Goal: Information Seeking & Learning: Learn about a topic

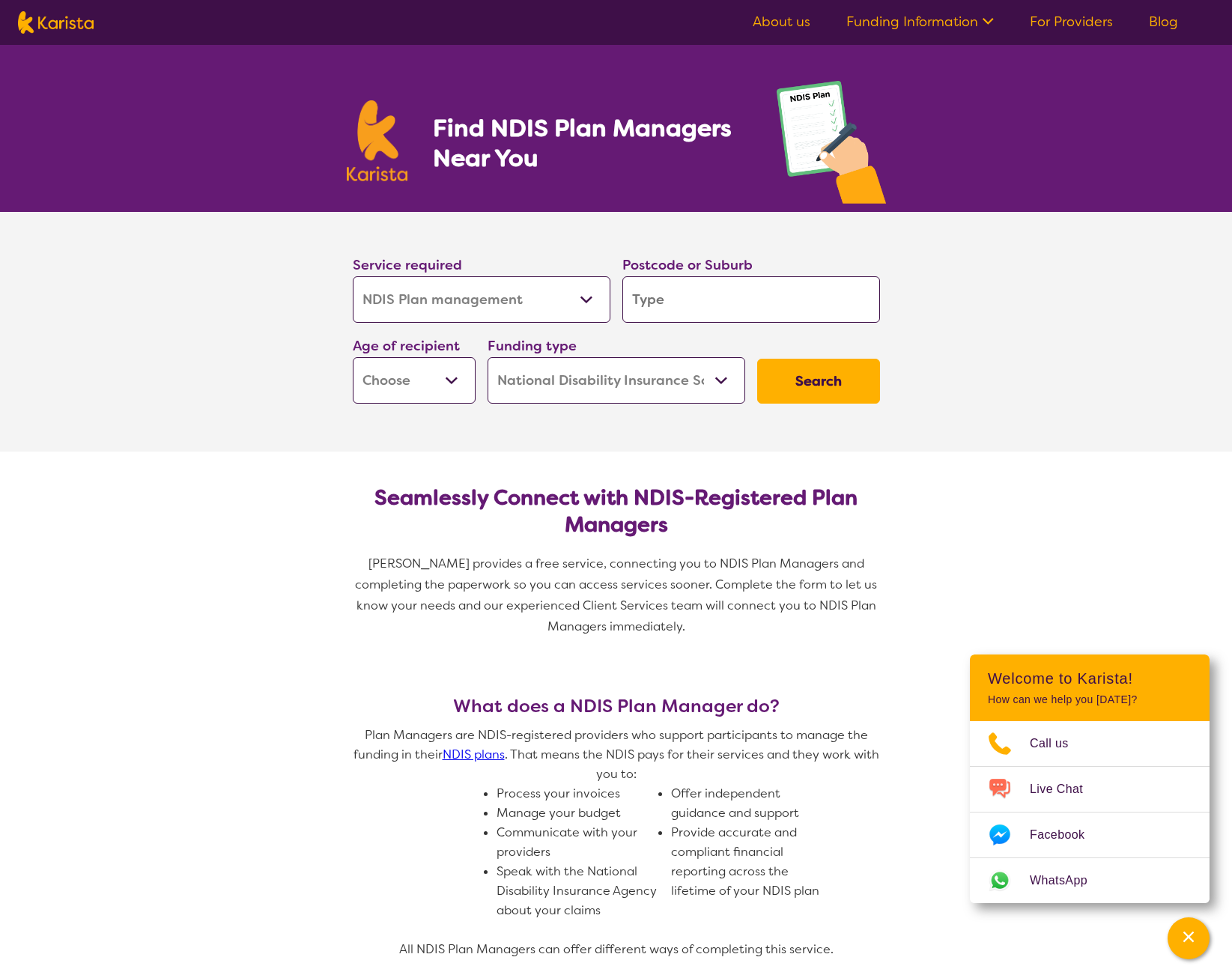
select select "NDIS Plan management"
select select "NDIS"
select select "NDIS Plan management"
select select "NDIS"
click at [666, 309] on input "search" at bounding box center [751, 300] width 258 height 47
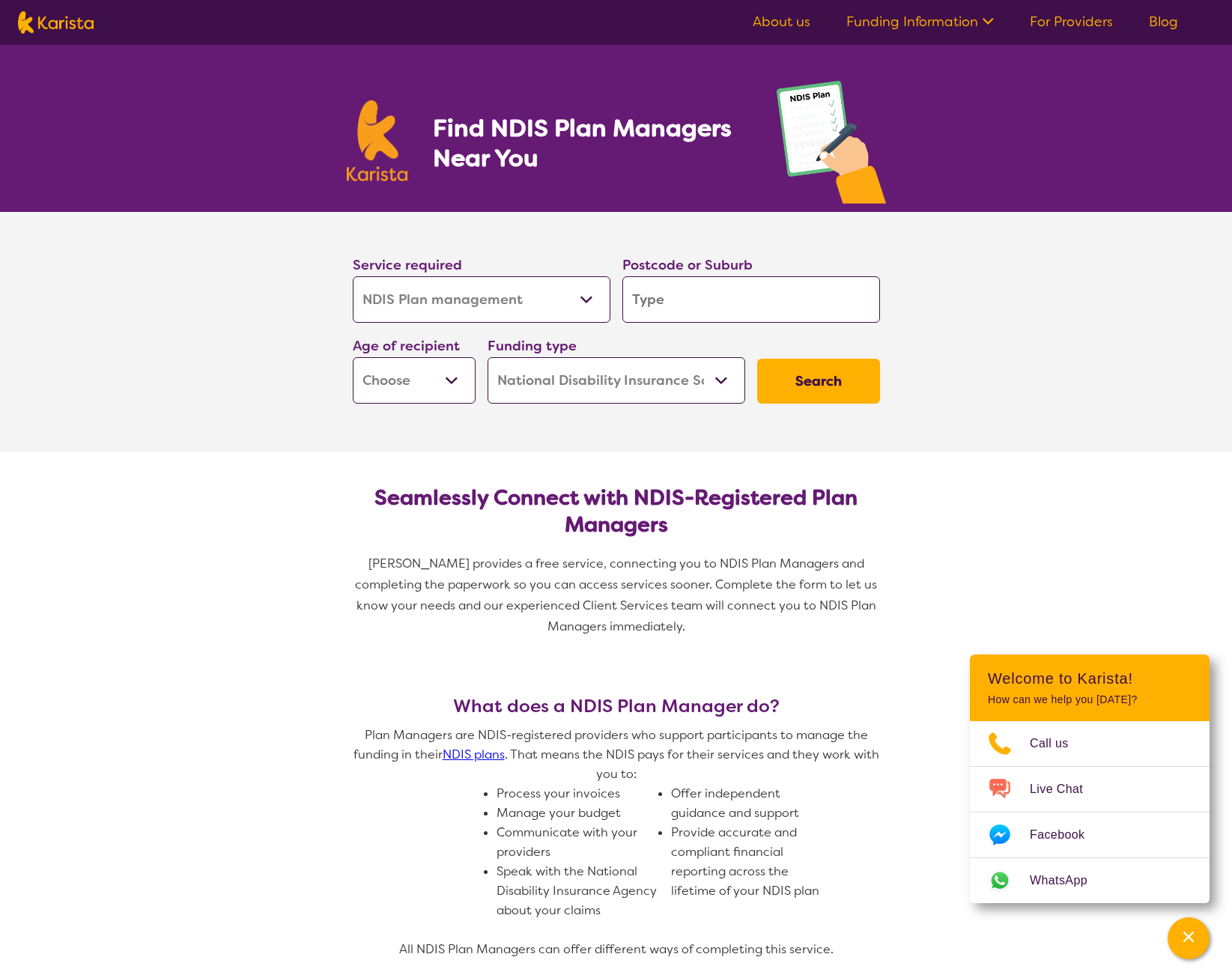
type input "2"
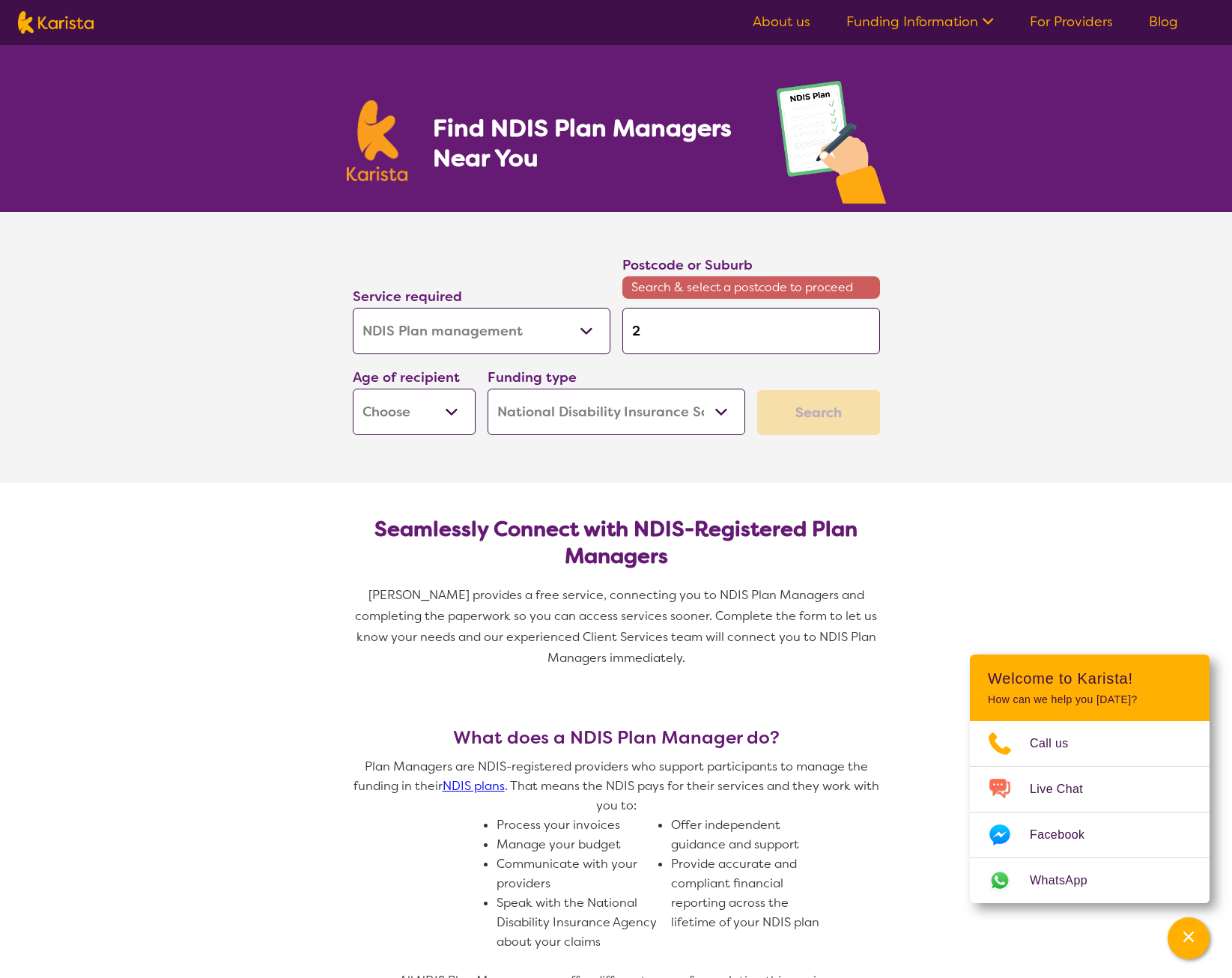
type input "26"
type input "261"
type input "2615"
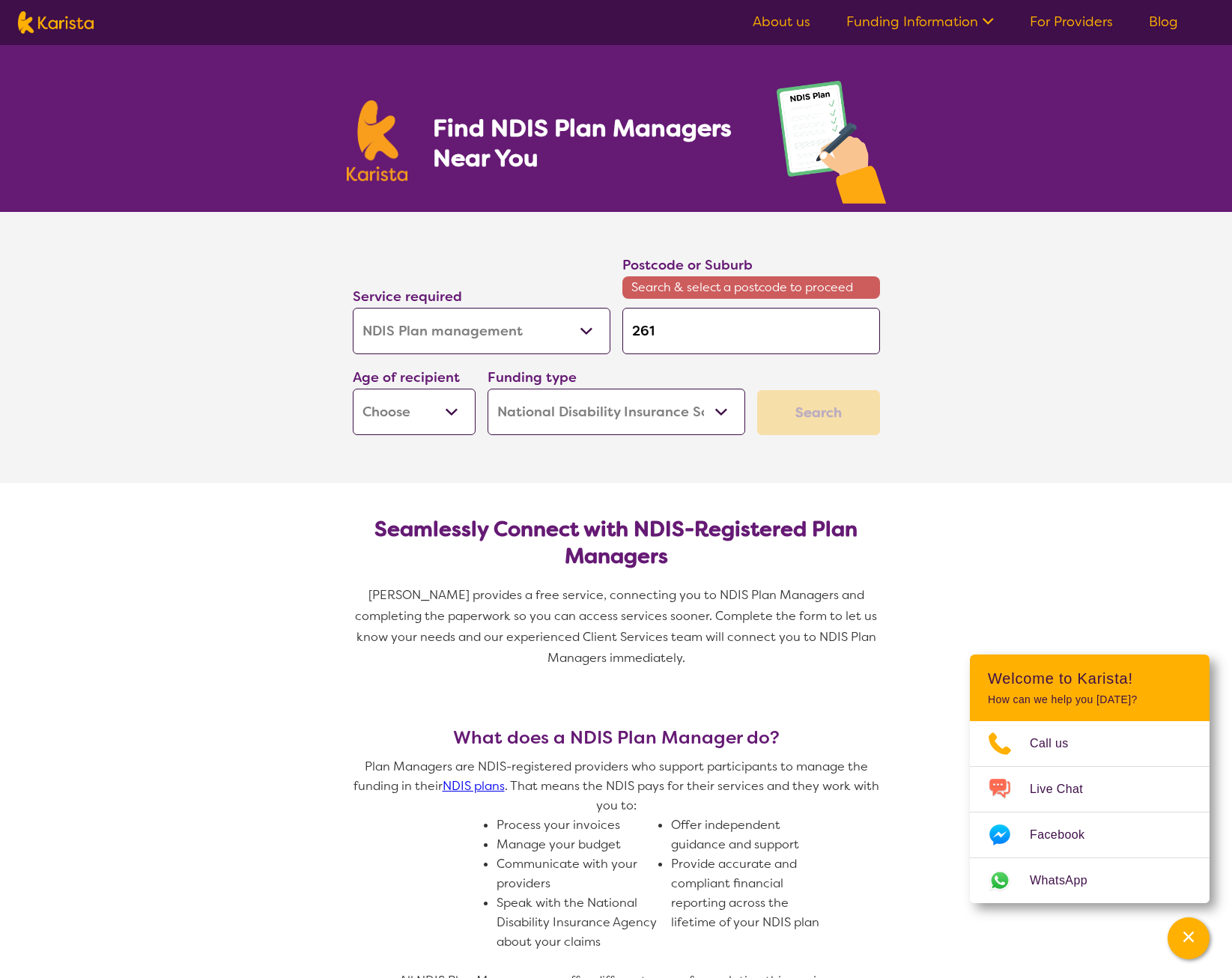
type input "2615"
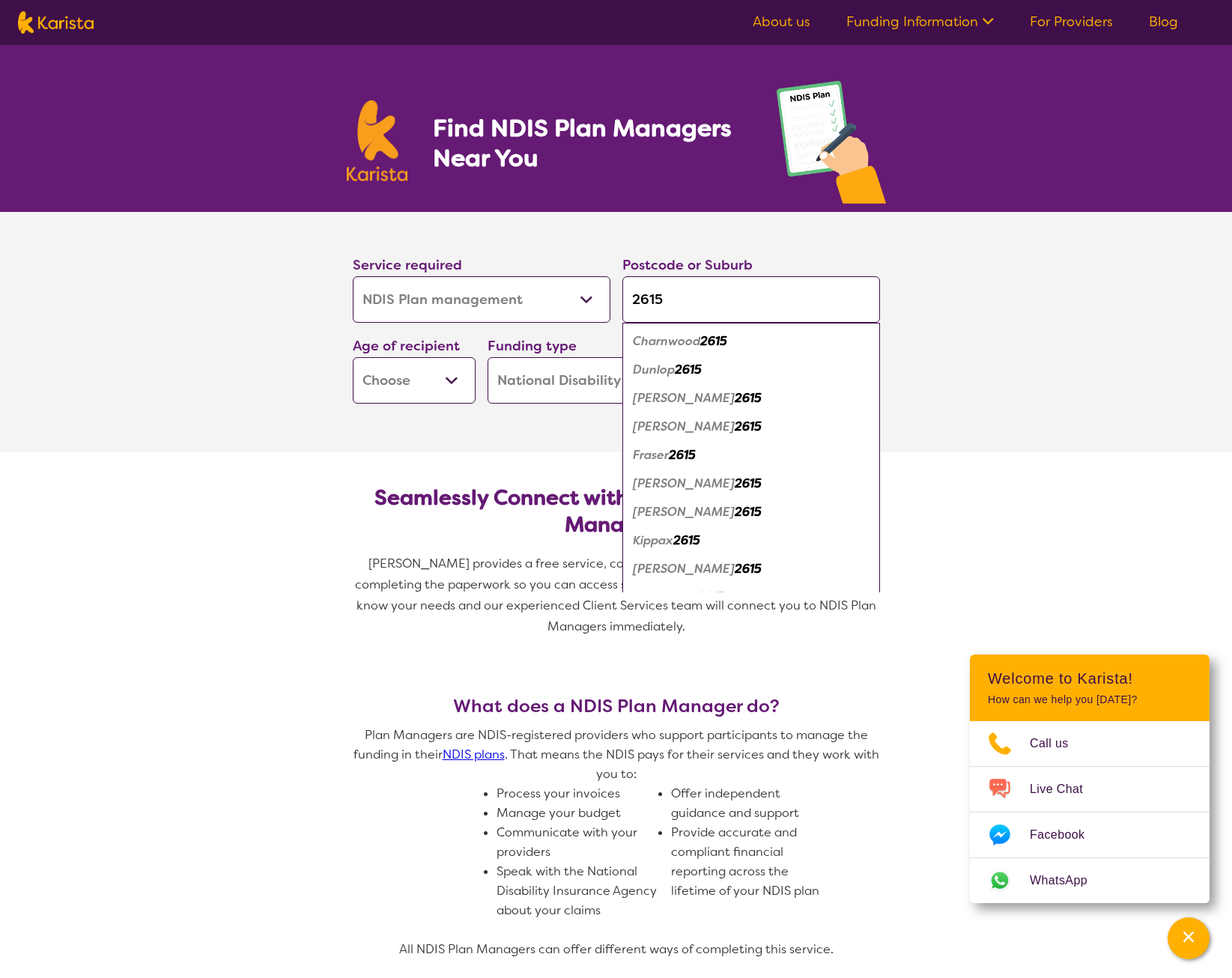
type input "2615"
click at [734, 424] on em "2615" at bounding box center [748, 426] width 27 height 16
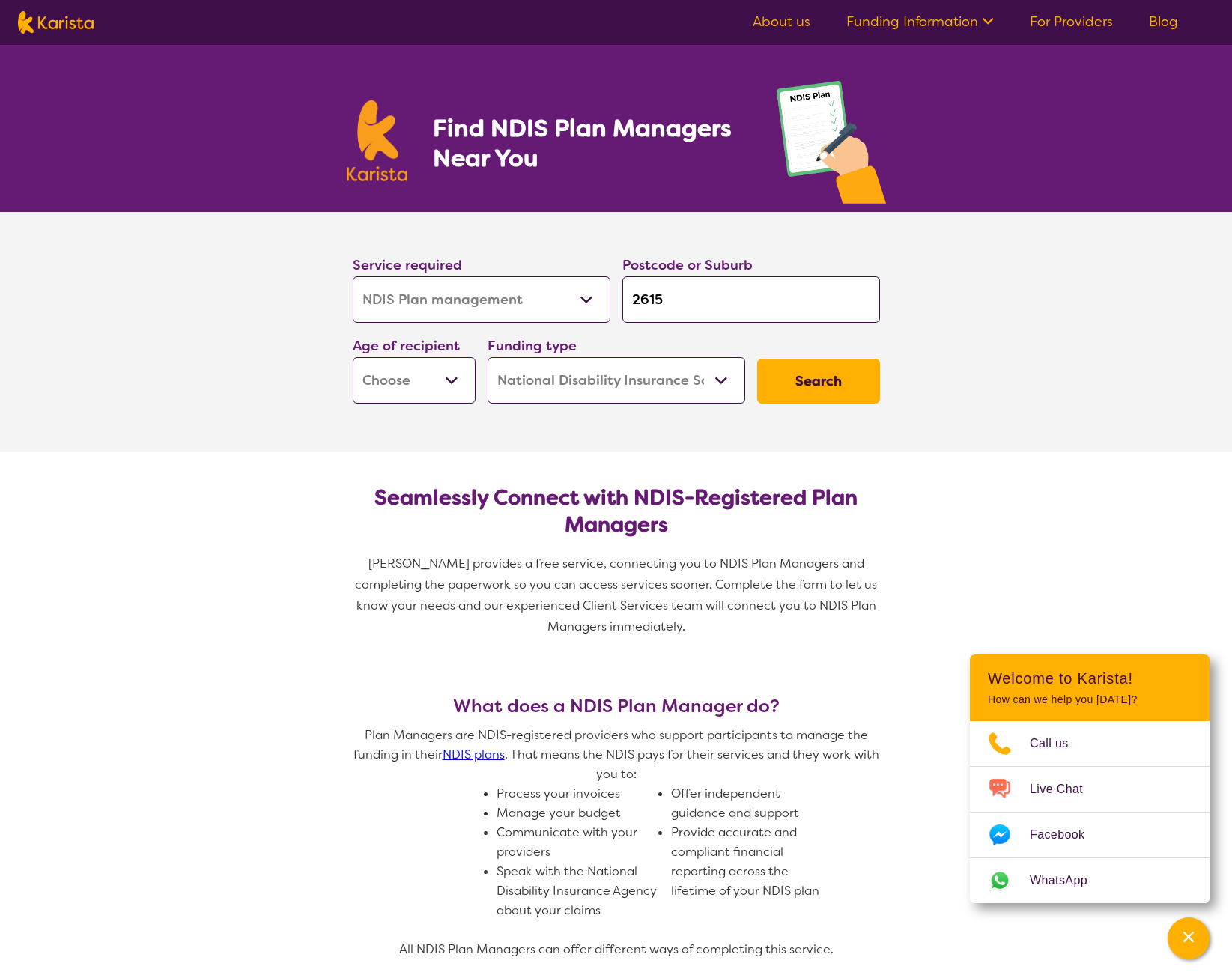
click at [802, 382] on button "Search" at bounding box center [818, 381] width 123 height 45
click at [388, 386] on select "Early Childhood - 0 to 9 Child - 10 to 11 Adolescent - 12 to 17 Adult - 18 to 6…" at bounding box center [413, 380] width 123 height 47
select select "AS"
click at [352, 357] on select "Early Childhood - 0 to 9 Child - 10 to 11 Adolescent - 12 to 17 Adult - 18 to 6…" at bounding box center [413, 380] width 123 height 47
select select "AS"
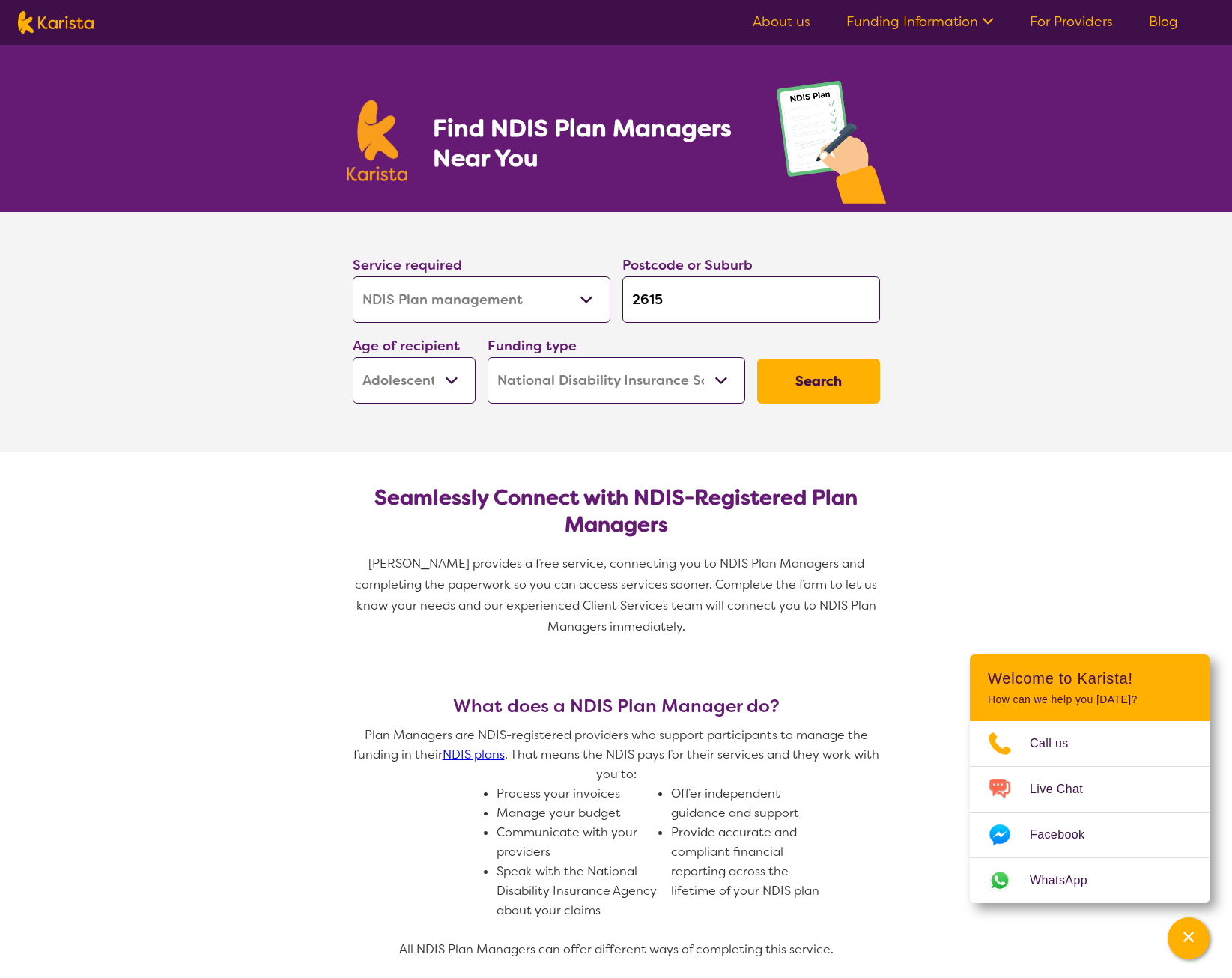
click at [732, 383] on select "Home Care Package (HCP) National Disability Insurance Scheme (NDIS) I don't know" at bounding box center [616, 380] width 258 height 47
click at [487, 357] on select "Home Care Package (HCP) National Disability Insurance Scheme (NDIS) I don't know" at bounding box center [616, 380] width 258 height 47
click at [727, 373] on select "Home Care Package (HCP) National Disability Insurance Scheme (NDIS) I don't know" at bounding box center [616, 380] width 258 height 47
click at [783, 380] on button "Search" at bounding box center [818, 381] width 123 height 45
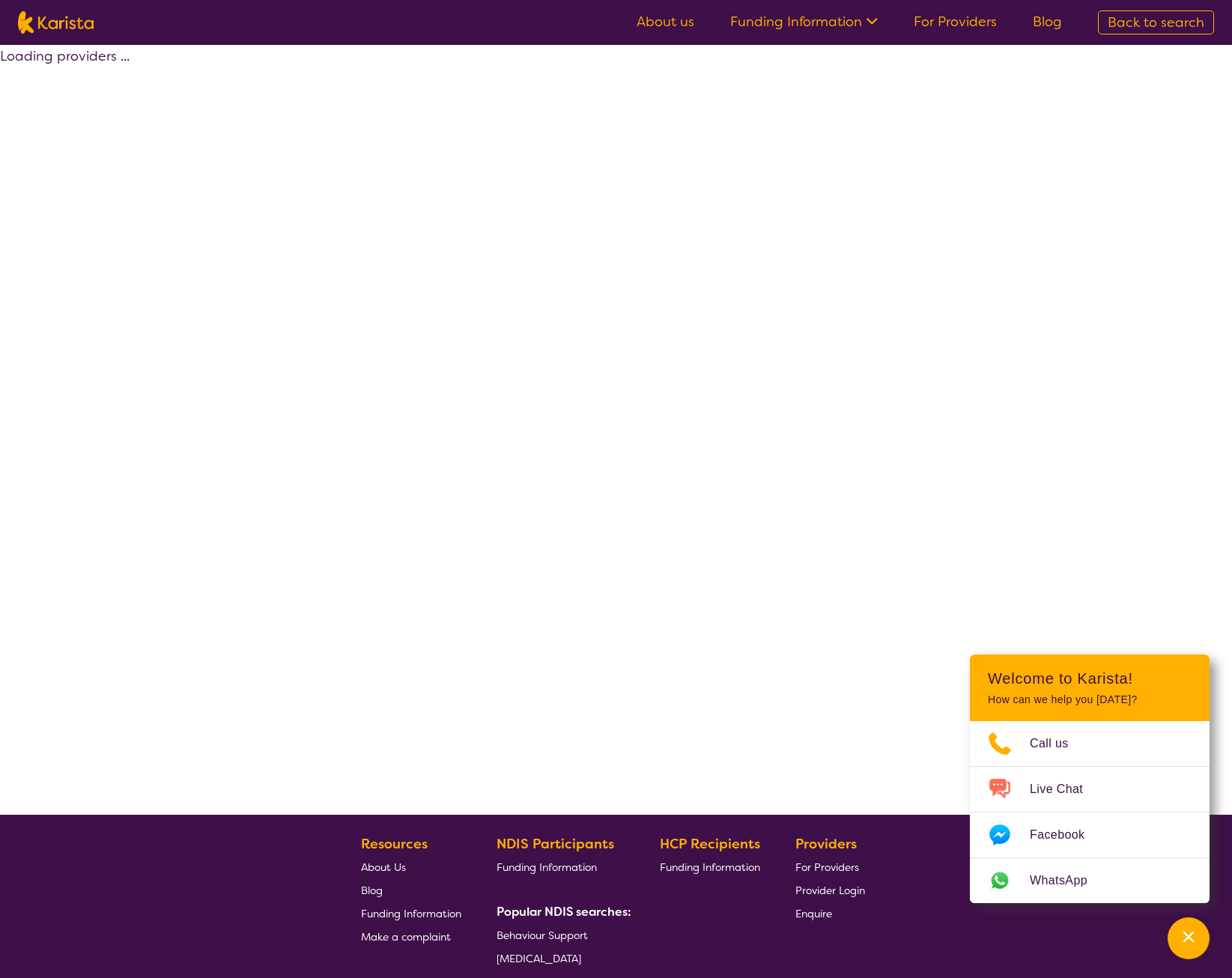
select select "by_score"
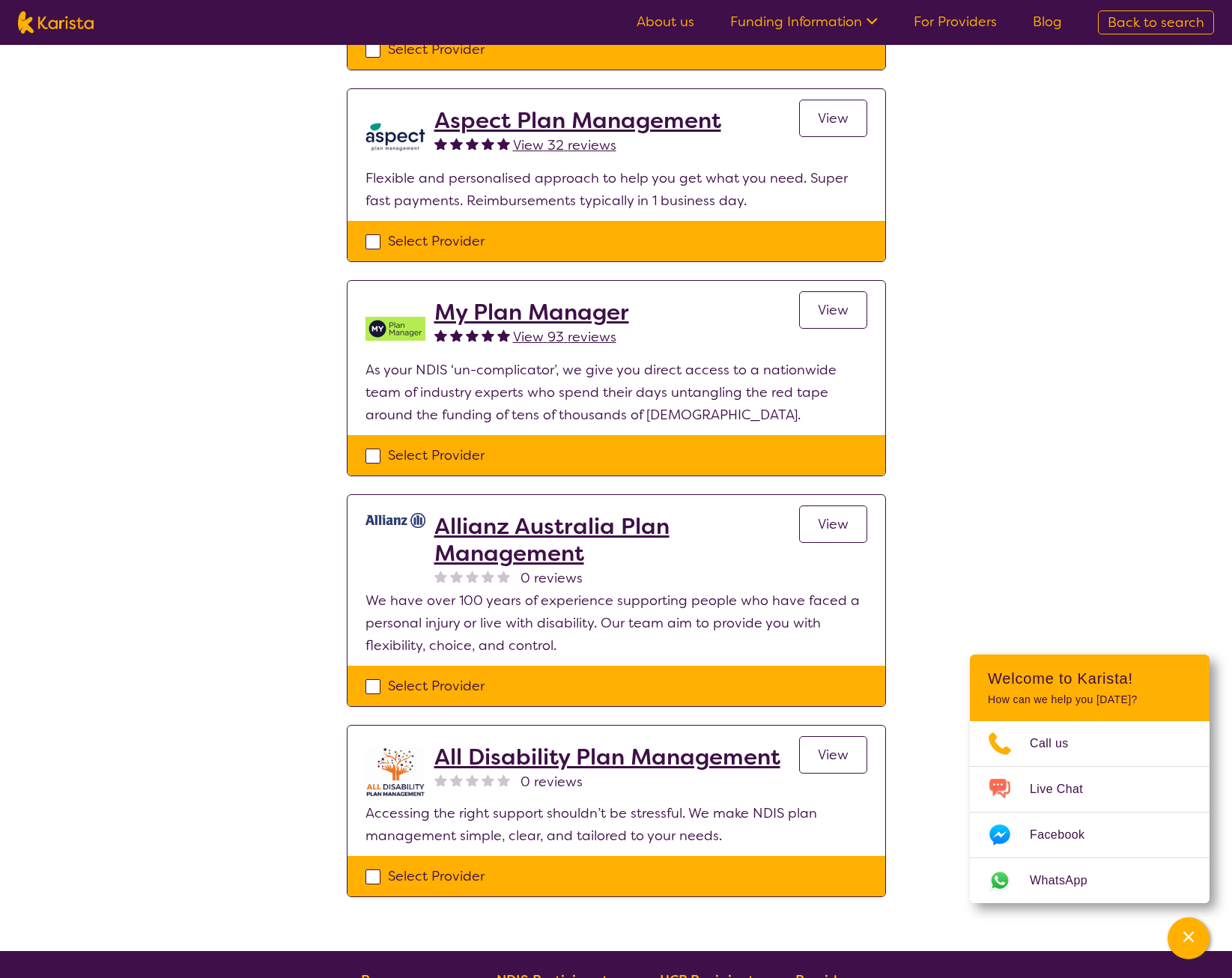
scroll to position [599, 0]
